Goal: Browse casually: Explore the website without a specific task or goal

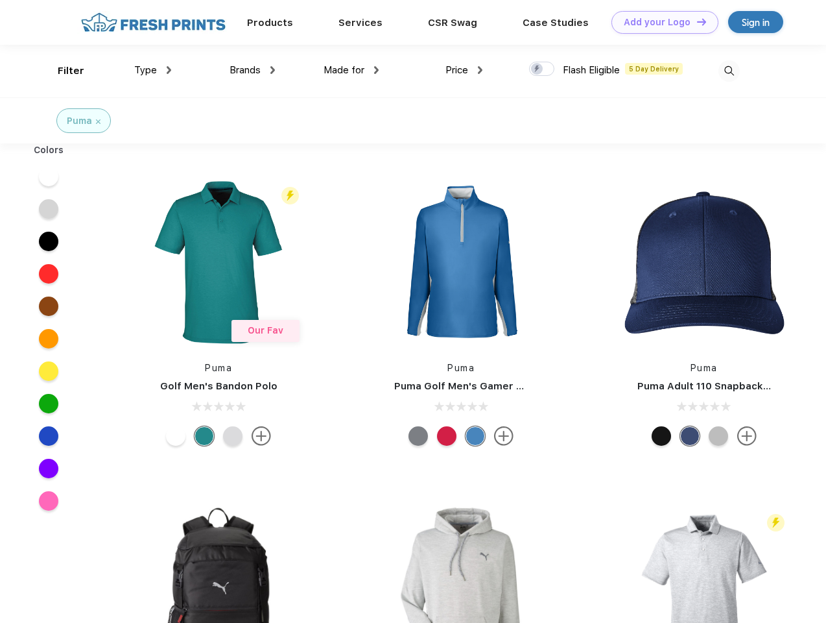
click at [660, 22] on link "Add your Logo Design Tool" at bounding box center [664, 22] width 107 height 23
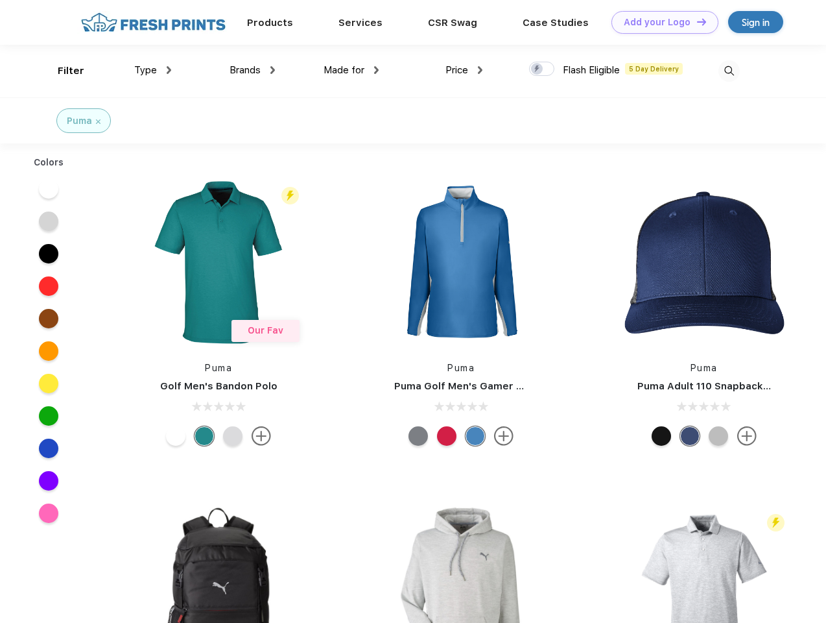
click at [0, 0] on div "Design Tool" at bounding box center [0, 0] width 0 height 0
click at [696, 21] on link "Add your Logo Design Tool" at bounding box center [664, 22] width 107 height 23
click at [62, 71] on div "Filter" at bounding box center [71, 71] width 27 height 15
click at [153, 70] on span "Type" at bounding box center [145, 70] width 23 height 12
click at [252, 70] on span "Brands" at bounding box center [245, 70] width 31 height 12
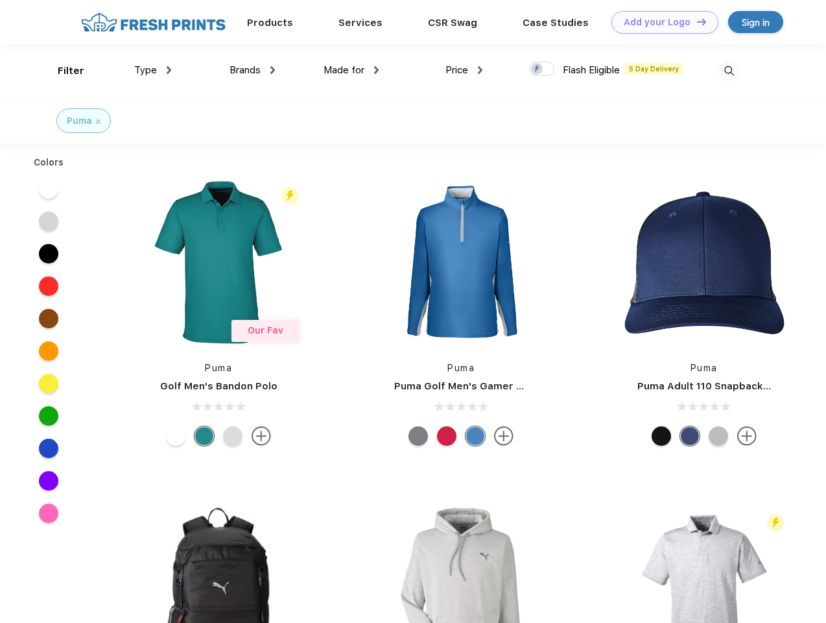
click at [351, 70] on span "Made for" at bounding box center [344, 70] width 41 height 12
click at [464, 70] on span "Price" at bounding box center [456, 70] width 23 height 12
click at [542, 69] on div at bounding box center [541, 69] width 25 height 14
click at [538, 69] on input "checkbox" at bounding box center [533, 65] width 8 height 8
click at [729, 71] on img at bounding box center [728, 70] width 21 height 21
